Goal: Transaction & Acquisition: Purchase product/service

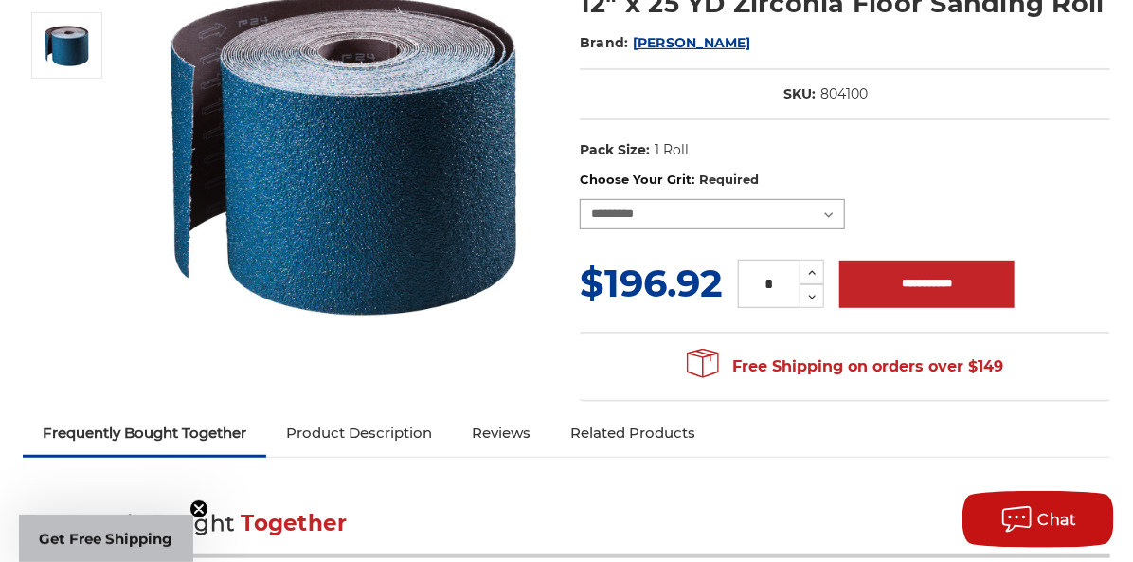
click at [837, 212] on select "**********" at bounding box center [712, 214] width 265 height 30
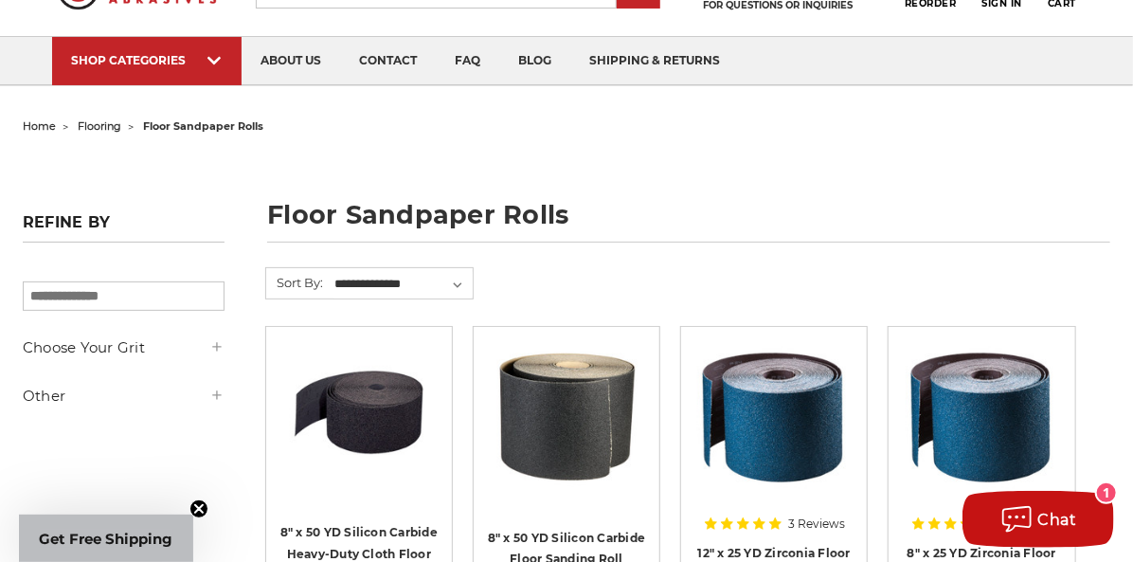
click at [222, 351] on icon at bounding box center [216, 346] width 15 height 15
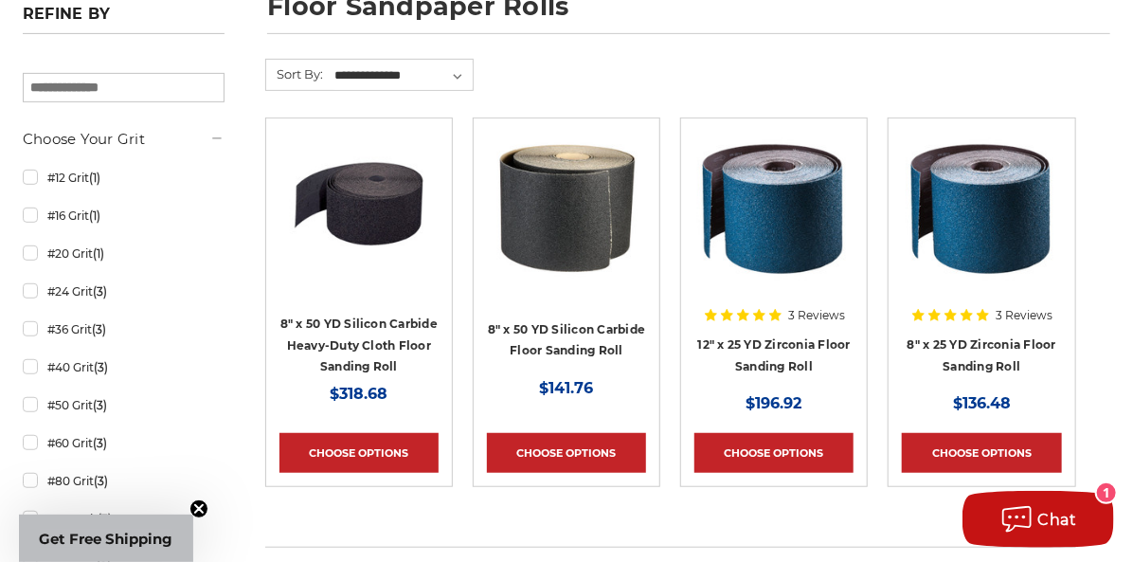
scroll to position [283, 0]
